Goal: Use online tool/utility: Utilize a website feature to perform a specific function

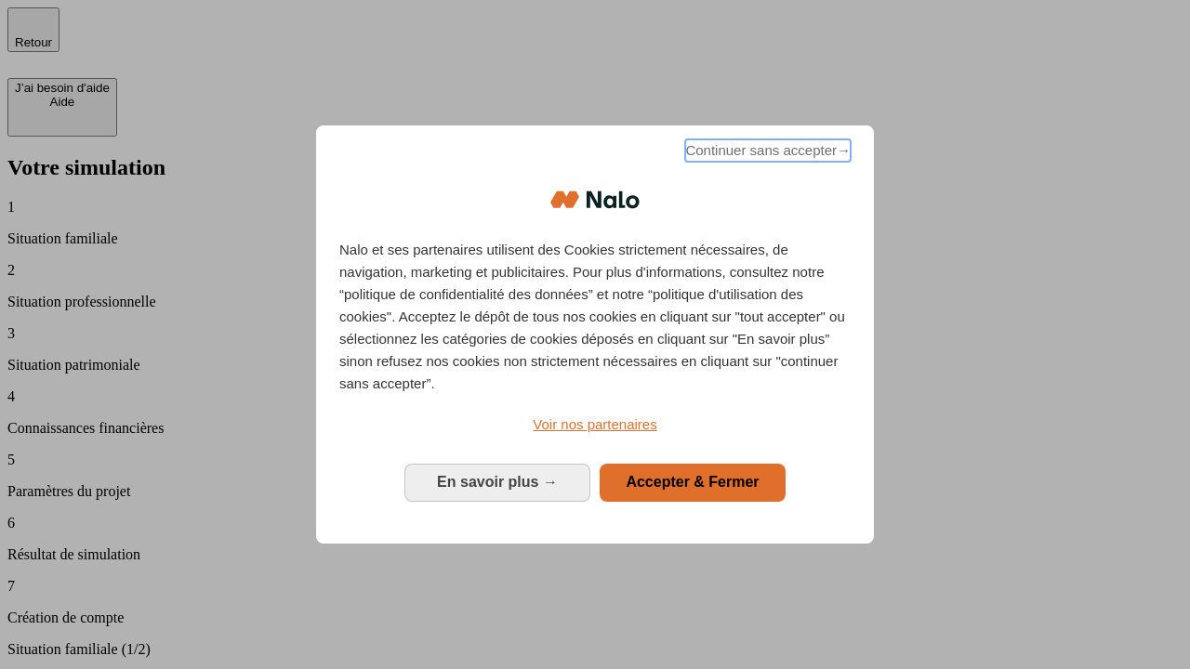
click at [766, 153] on span "Continuer sans accepter →" at bounding box center [767, 150] width 165 height 22
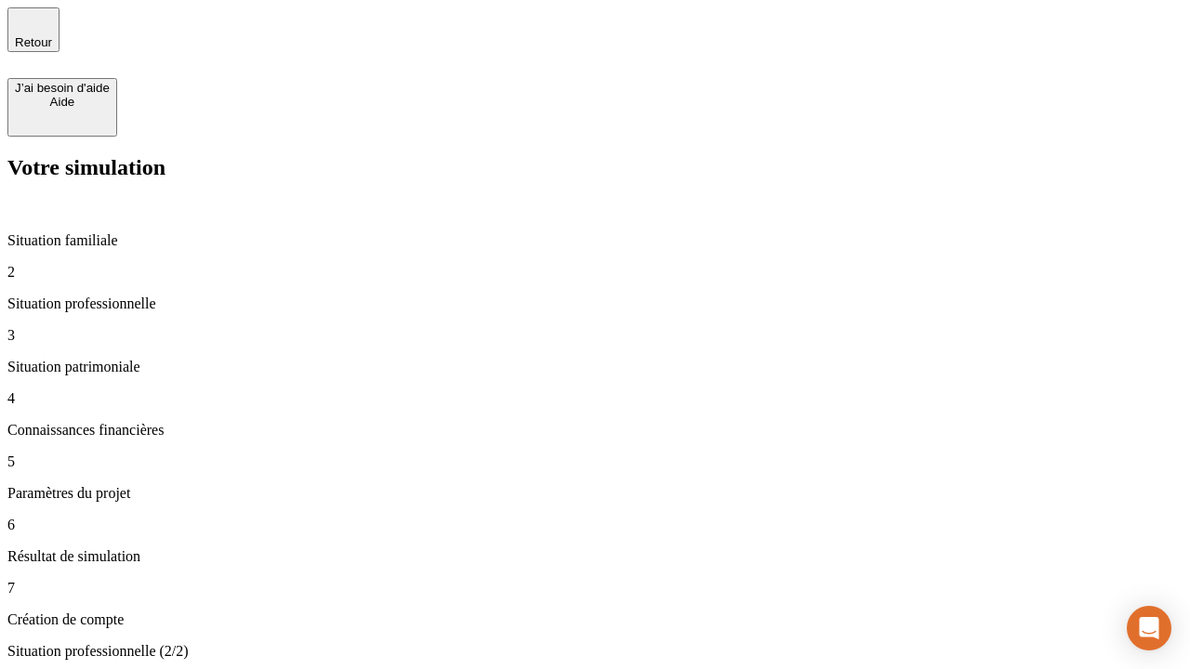
type input "70 000"
type input "1 000"
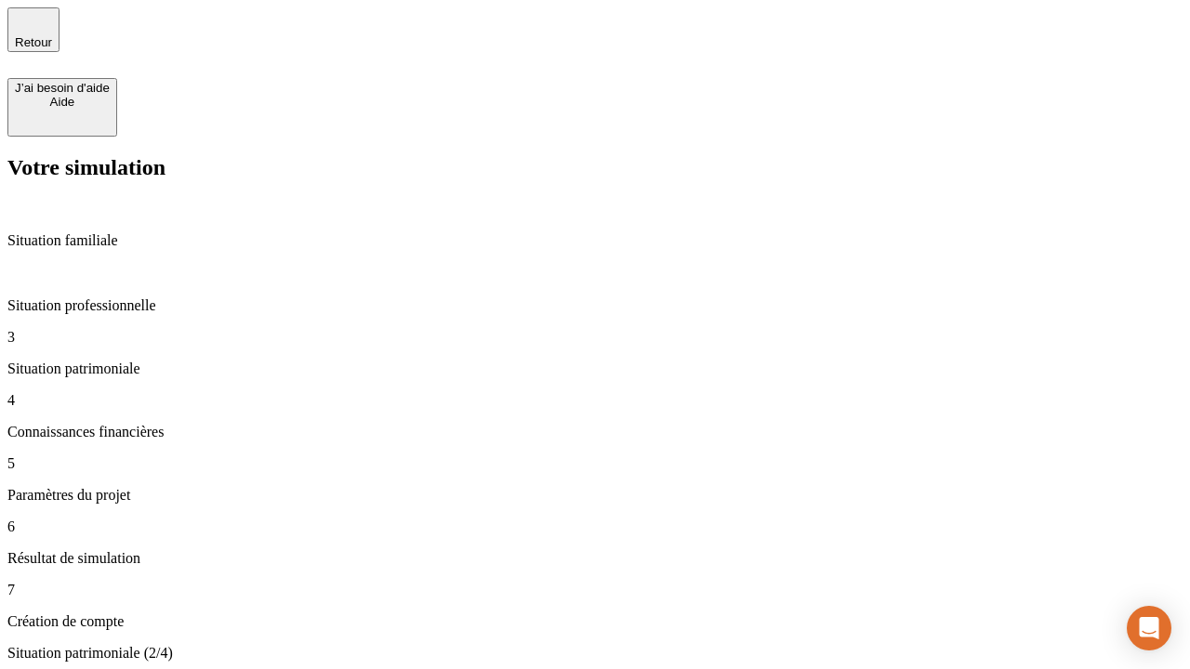
type input "800"
type input "6"
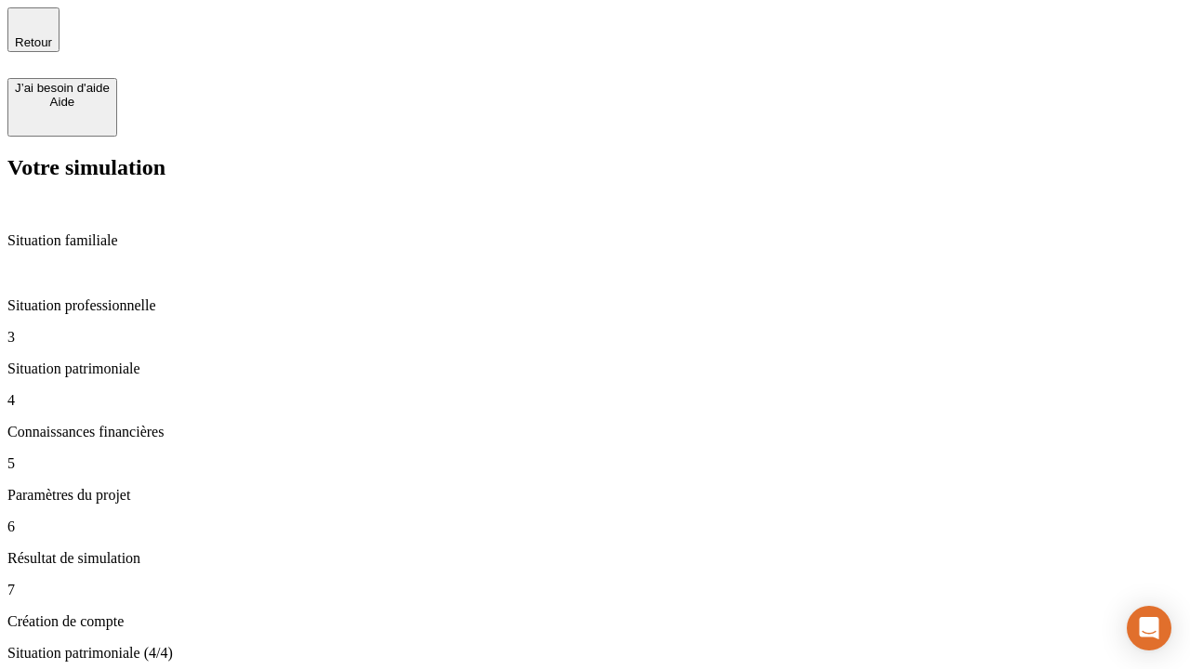
type input "400"
type input "3"
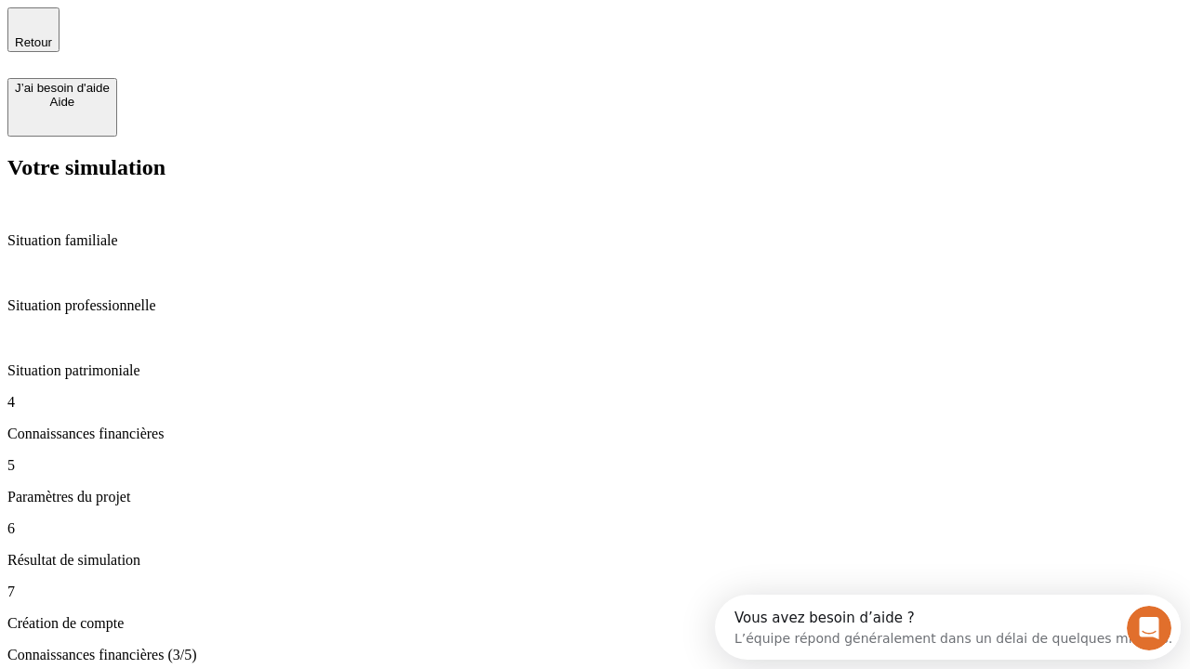
scroll to position [17, 0]
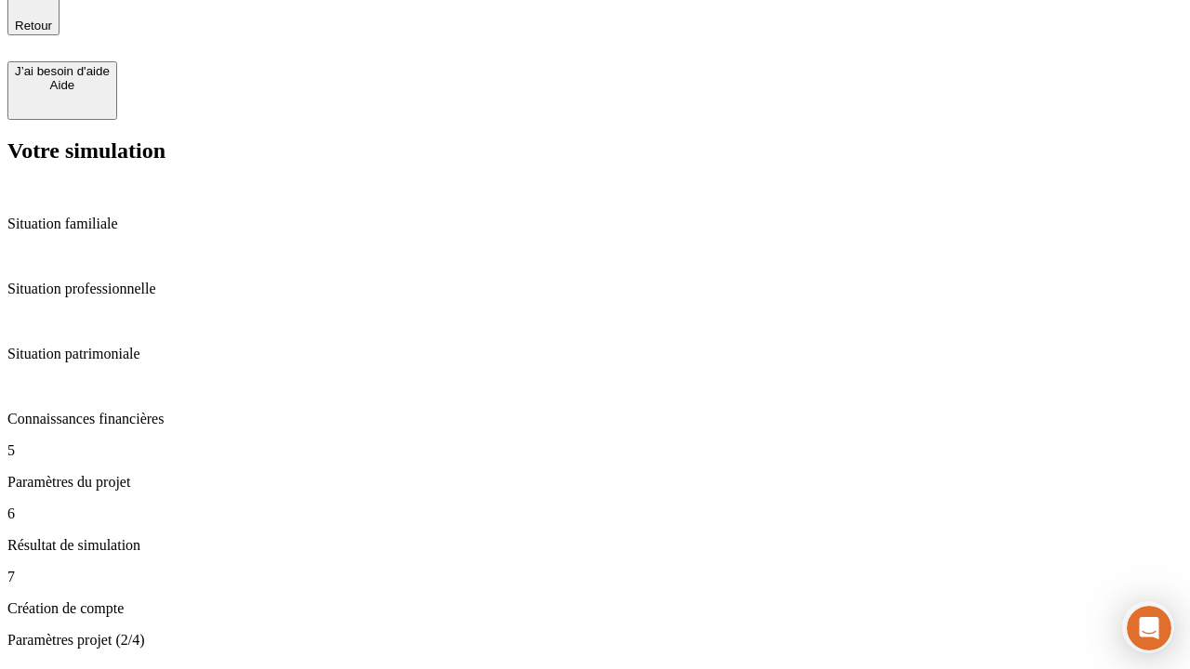
type input "35"
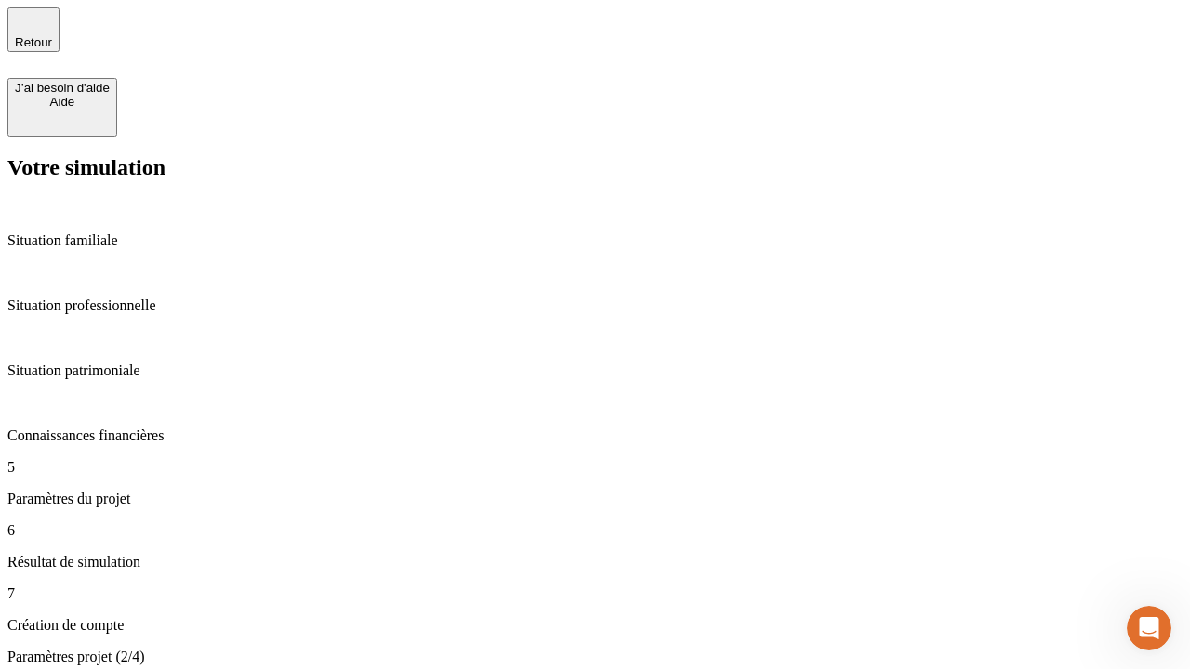
type input "500"
type input "640"
